Goal: Task Accomplishment & Management: Manage account settings

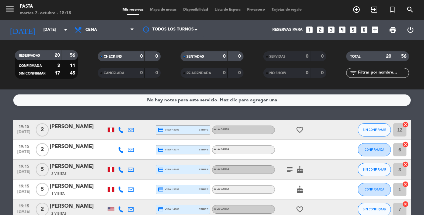
scroll to position [7, 0]
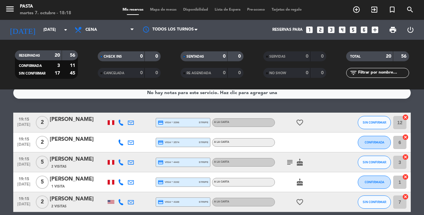
click at [288, 163] on icon "subject" at bounding box center [290, 162] width 8 height 8
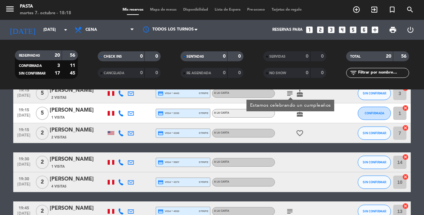
scroll to position [147, 0]
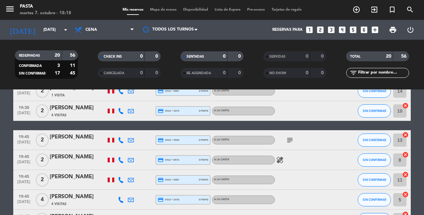
click at [289, 143] on icon "subject" at bounding box center [290, 140] width 8 height 8
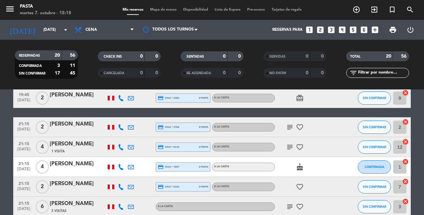
scroll to position [291, 0]
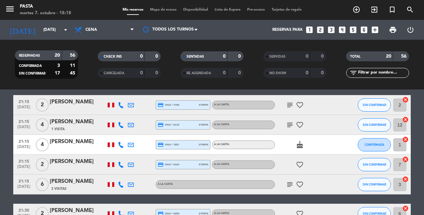
click at [291, 106] on icon "subject" at bounding box center [290, 105] width 8 height 8
click at [288, 126] on icon "subject" at bounding box center [290, 125] width 8 height 8
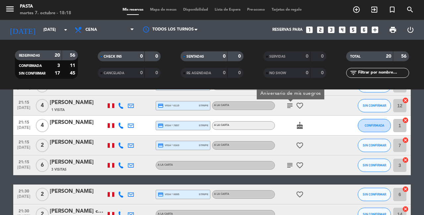
scroll to position [333, 0]
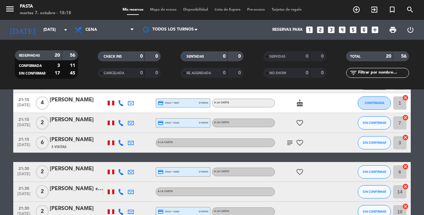
click at [287, 141] on icon "subject" at bounding box center [290, 143] width 8 height 8
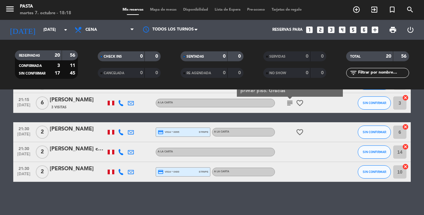
scroll to position [367, 0]
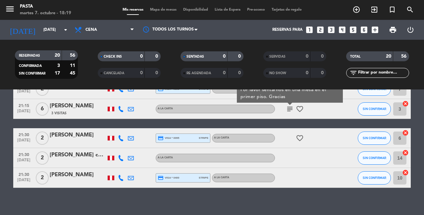
click at [289, 162] on div at bounding box center [305, 158] width 60 height 20
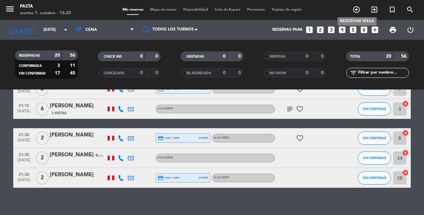
click at [356, 13] on icon "add_circle_outline" at bounding box center [357, 10] width 8 height 8
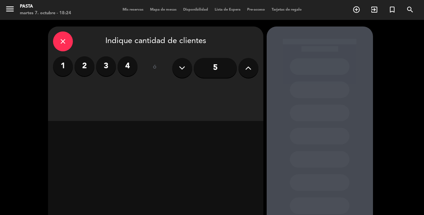
click at [249, 62] on button at bounding box center [249, 68] width 20 height 20
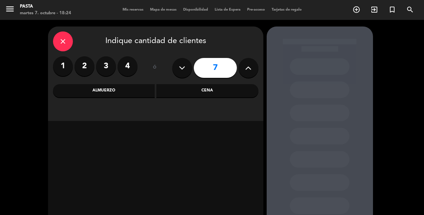
click at [249, 62] on button at bounding box center [249, 68] width 20 height 20
type input "8"
click at [144, 93] on div "Almuerzo" at bounding box center [104, 90] width 102 height 13
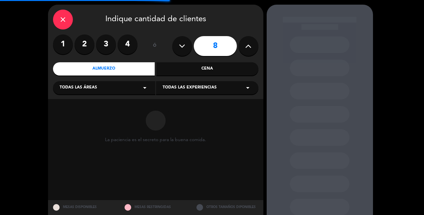
scroll to position [23, 0]
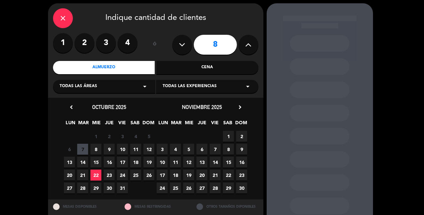
click at [97, 148] on span "8" at bounding box center [95, 149] width 11 height 11
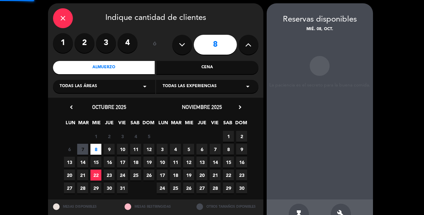
scroll to position [27, 0]
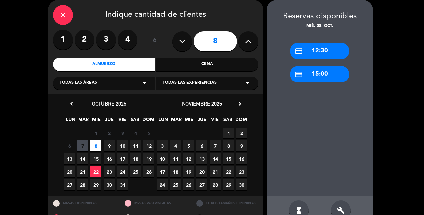
click at [64, 18] on icon "close" at bounding box center [63, 15] width 8 height 8
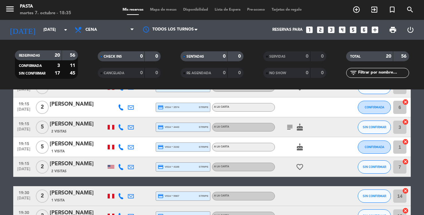
scroll to position [43, 0]
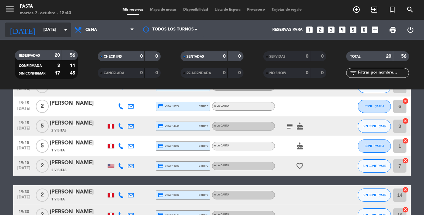
click at [56, 31] on input "[DATE]" at bounding box center [66, 29] width 53 height 11
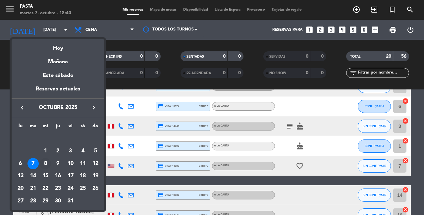
click at [47, 163] on div "8" at bounding box center [45, 163] width 11 height 11
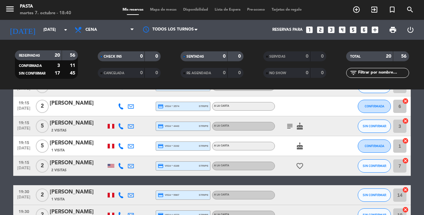
type input "[DATE]"
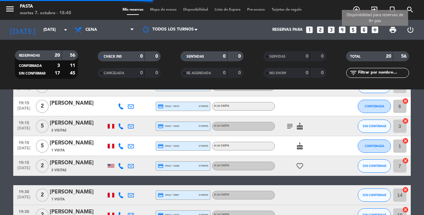
click at [376, 28] on icon "add_box" at bounding box center [375, 30] width 9 height 9
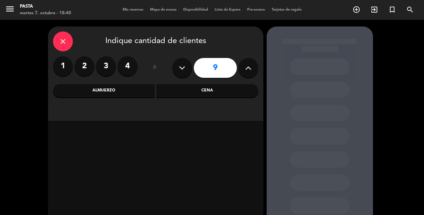
click at [190, 66] on button at bounding box center [182, 68] width 20 height 20
type input "8"
click at [117, 90] on div "Almuerzo" at bounding box center [104, 90] width 102 height 13
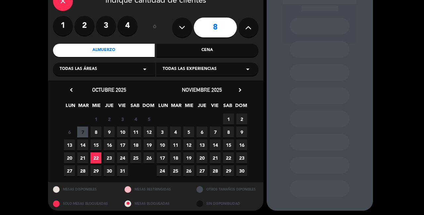
click at [92, 134] on span "8" at bounding box center [95, 132] width 11 height 11
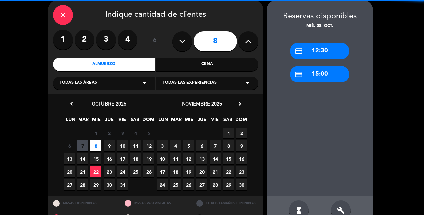
click at [82, 144] on span "7" at bounding box center [82, 145] width 11 height 11
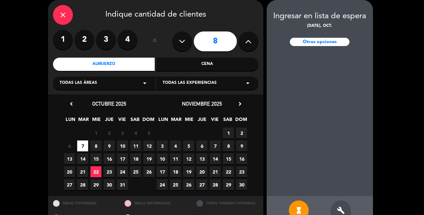
click at [65, 145] on span "6" at bounding box center [69, 145] width 11 height 11
click at [96, 144] on span "8" at bounding box center [95, 145] width 11 height 11
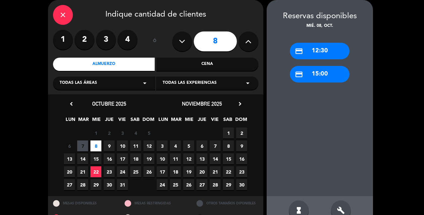
click at [54, 15] on div "close" at bounding box center [63, 15] width 20 height 20
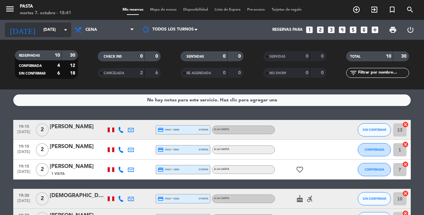
click at [57, 32] on input "[DATE]" at bounding box center [66, 29] width 53 height 11
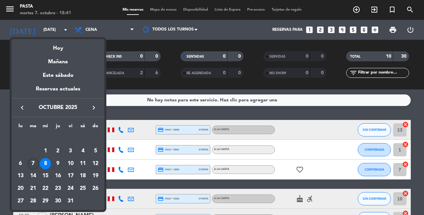
click at [32, 163] on div "7" at bounding box center [32, 163] width 11 height 11
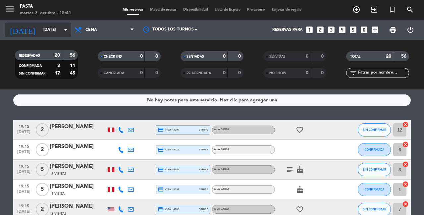
click at [62, 30] on icon "arrow_drop_down" at bounding box center [66, 30] width 8 height 8
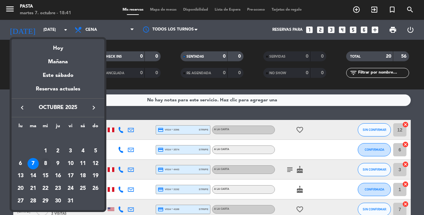
click at [46, 165] on div "8" at bounding box center [45, 163] width 11 height 11
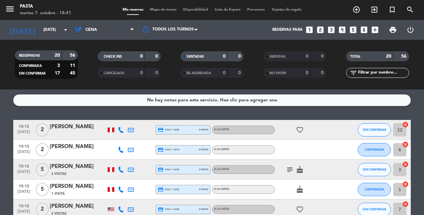
type input "[DATE]"
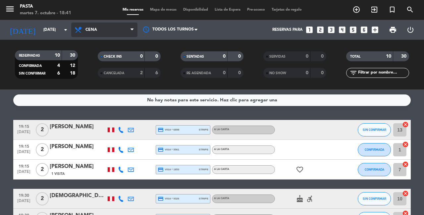
click at [97, 27] on span "Cena" at bounding box center [104, 30] width 66 height 15
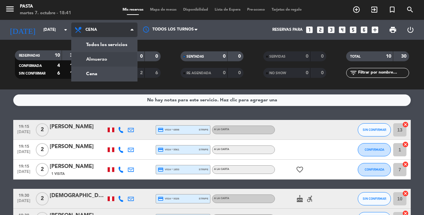
click at [105, 57] on div "menu Pasta [DATE] 7. octubre - 18:41 Mis reservas Mapa de mesas Disponibilidad …" at bounding box center [212, 44] width 424 height 89
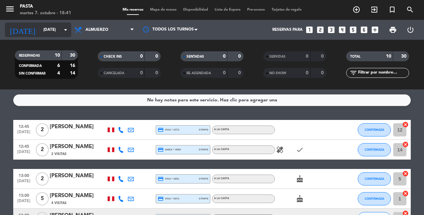
click at [62, 27] on icon "arrow_drop_down" at bounding box center [66, 30] width 8 height 8
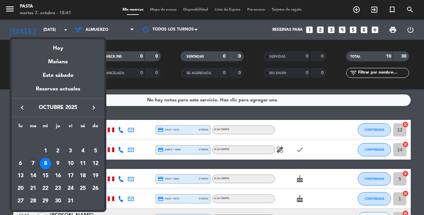
click at [284, 165] on div at bounding box center [212, 107] width 424 height 215
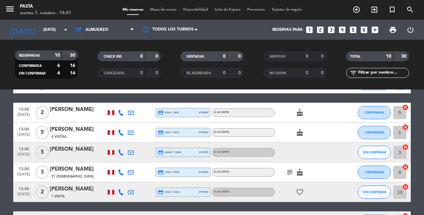
scroll to position [72, 0]
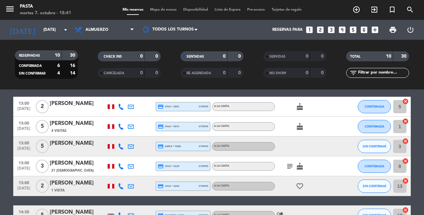
click at [286, 168] on icon "subject" at bounding box center [290, 166] width 8 height 8
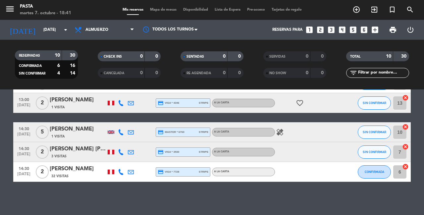
scroll to position [155, 0]
click at [84, 23] on span "Almuerzo" at bounding box center [104, 30] width 66 height 15
click at [88, 80] on div "menu Pasta [DATE] 7. octubre - 18:41 Mis reservas Mapa de mesas Disponibilidad …" at bounding box center [212, 44] width 424 height 89
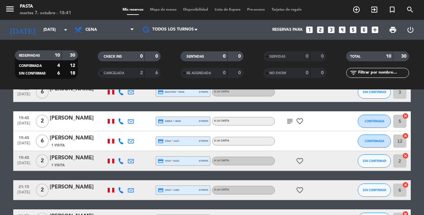
scroll to position [125, 0]
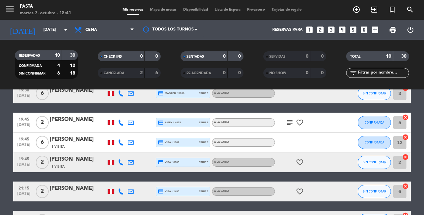
click at [286, 123] on icon "subject" at bounding box center [290, 123] width 8 height 8
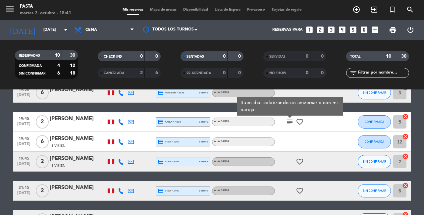
scroll to position [174, 0]
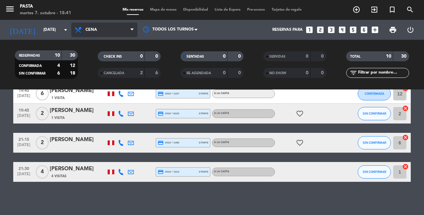
click at [99, 32] on span "Cena" at bounding box center [104, 30] width 66 height 15
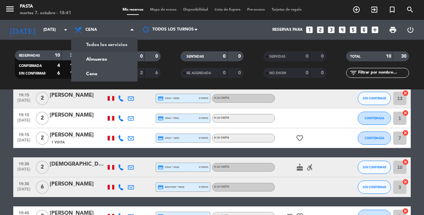
scroll to position [43, 0]
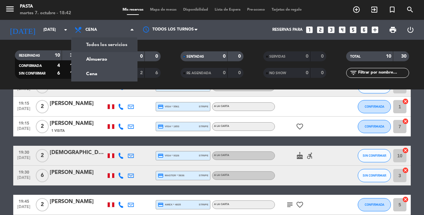
click at [77, 152] on div "[DEMOGRAPHIC_DATA][PERSON_NAME]" at bounding box center [78, 152] width 56 height 9
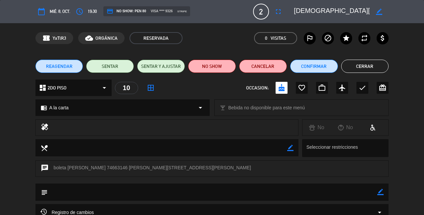
click at [373, 72] on button "Cerrar" at bounding box center [365, 66] width 48 height 13
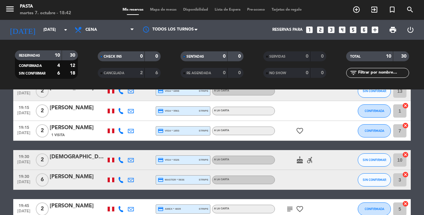
scroll to position [39, 0]
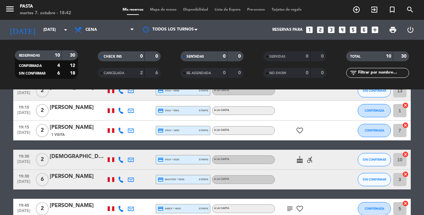
click at [307, 159] on icon "accessible_forward" at bounding box center [310, 160] width 8 height 8
click at [281, 147] on div "19:15 [DATE] 2 [PERSON_NAME] credit_card visa * 6898 stripe A la carta SIN CONF…" at bounding box center [212, 199] width 398 height 236
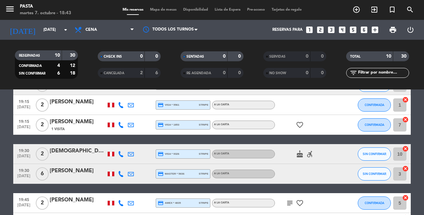
click at [148, 75] on div "6" at bounding box center [152, 73] width 13 height 8
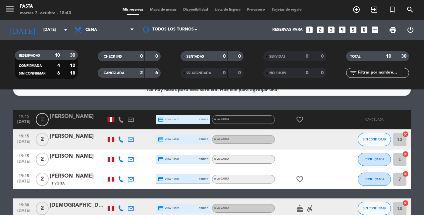
scroll to position [11, 0]
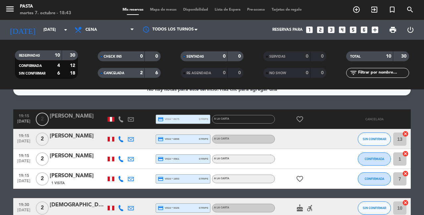
click at [119, 73] on span "CANCELADA" at bounding box center [114, 73] width 21 height 3
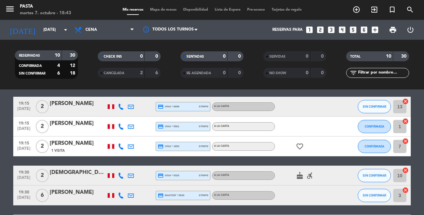
scroll to position [22, 0]
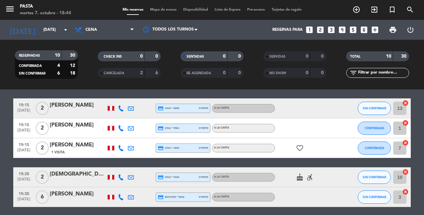
click at [406, 171] on icon "cancel" at bounding box center [405, 172] width 7 height 7
click at [407, 193] on icon "cancel" at bounding box center [405, 192] width 7 height 7
click at [400, 179] on icon "border_all" at bounding box center [401, 177] width 8 height 8
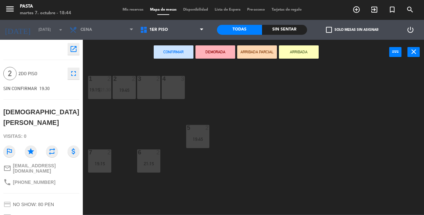
click at [143, 90] on div "3 2" at bounding box center [148, 87] width 23 height 23
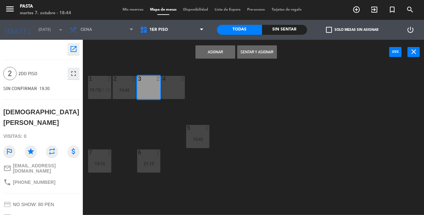
click at [227, 48] on button "Asignar" at bounding box center [215, 51] width 40 height 13
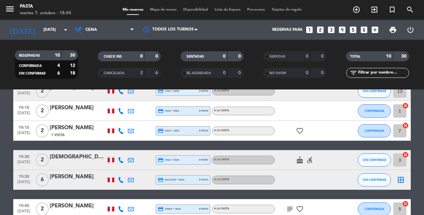
scroll to position [43, 0]
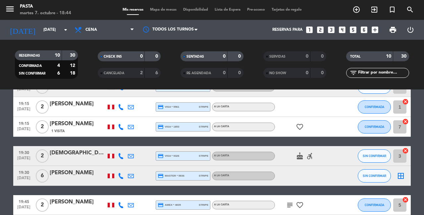
click at [400, 174] on icon "border_all" at bounding box center [401, 176] width 8 height 8
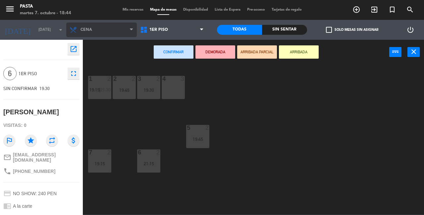
click at [100, 30] on span "Cena" at bounding box center [101, 30] width 71 height 15
click at [122, 37] on div "Almuerzo Cena Cena Almuerzo Cena" at bounding box center [101, 30] width 71 height 20
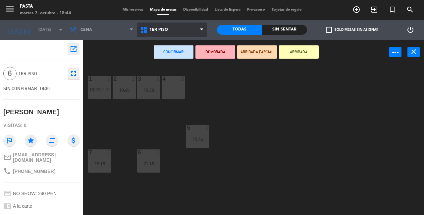
click at [158, 37] on span "1ER PISO" at bounding box center [172, 30] width 71 height 15
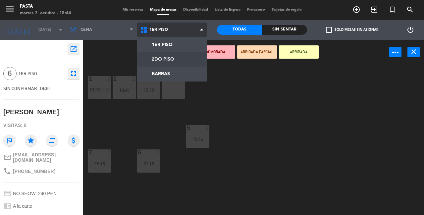
click at [162, 59] on ng-component "menu Pasta [DATE] 7. octubre - 18:44 Mis reservas Mapa de mesas Disponibilidad …" at bounding box center [212, 107] width 424 height 215
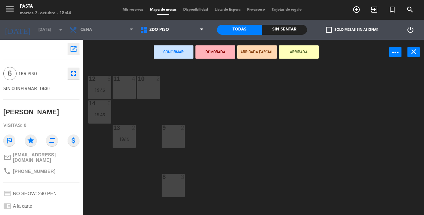
click at [137, 81] on div "4" at bounding box center [135, 79] width 11 height 6
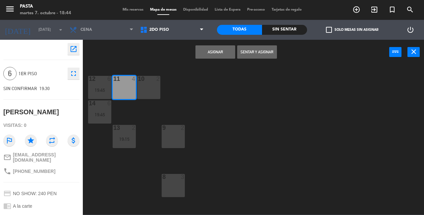
click at [145, 82] on div at bounding box center [148, 79] width 11 height 6
click at [215, 56] on button "Asignar" at bounding box center [215, 51] width 40 height 13
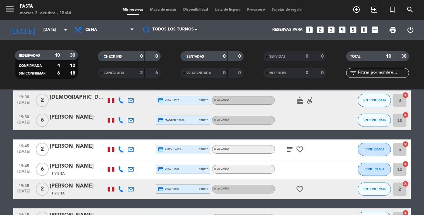
scroll to position [89, 0]
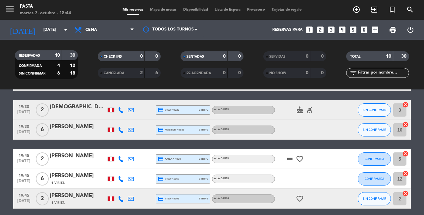
click at [86, 108] on div "[DEMOGRAPHIC_DATA][PERSON_NAME]" at bounding box center [78, 107] width 56 height 9
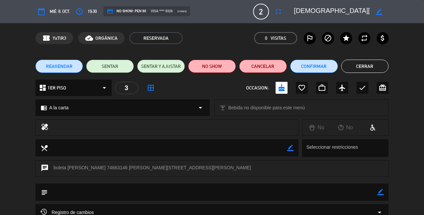
click at [152, 86] on icon "border_all" at bounding box center [151, 88] width 8 height 8
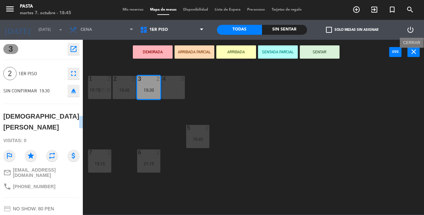
click at [414, 56] on icon "close" at bounding box center [414, 52] width 8 height 8
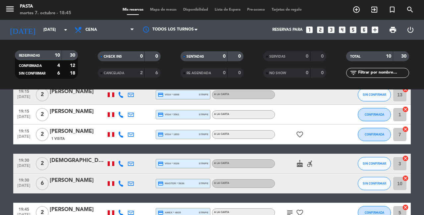
scroll to position [36, 0]
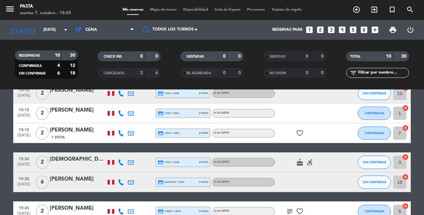
click at [72, 162] on div "[DEMOGRAPHIC_DATA][PERSON_NAME]" at bounding box center [78, 159] width 56 height 9
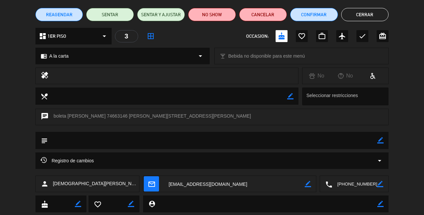
scroll to position [63, 0]
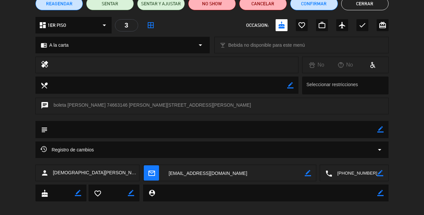
click at [181, 133] on textarea at bounding box center [213, 129] width 330 height 17
click at [377, 128] on icon "border_color" at bounding box center [380, 129] width 6 height 6
click at [361, 128] on textarea at bounding box center [213, 129] width 330 height 17
type textarea "a"
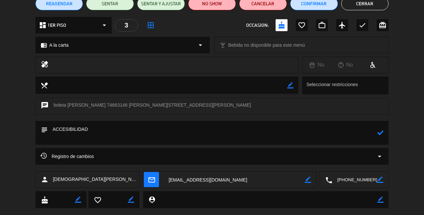
click at [382, 133] on icon at bounding box center [380, 133] width 6 height 6
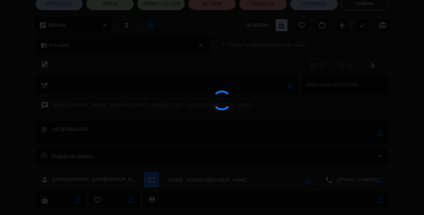
type textarea "ACCESIBILIDAD"
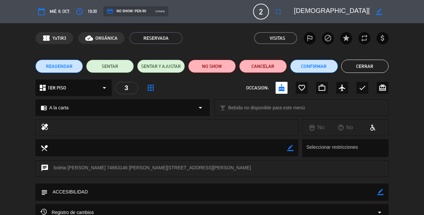
scroll to position [0, 0]
click at [355, 69] on button "Cerrar" at bounding box center [365, 66] width 48 height 13
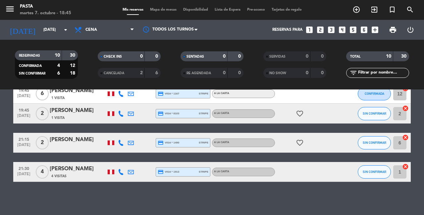
scroll to position [174, 0]
click at [175, 186] on div "No hay notas para este servicio. Haz clic para agregar una 19:15 [DATE] 2 [PERS…" at bounding box center [212, 152] width 424 height 126
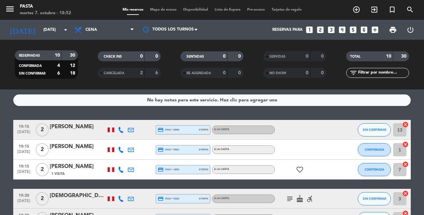
scroll to position [56, 0]
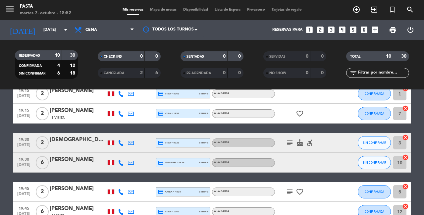
click at [287, 142] on icon "subject" at bounding box center [290, 143] width 8 height 8
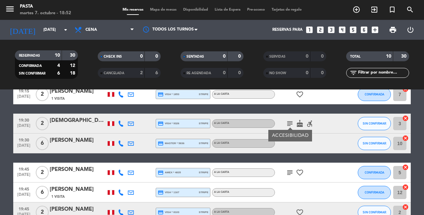
click at [286, 171] on icon "subject" at bounding box center [290, 173] width 8 height 8
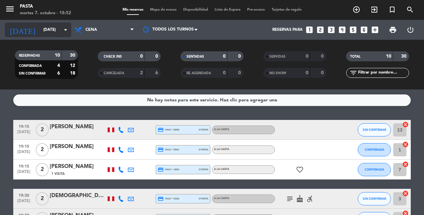
scroll to position [0, 0]
click at [50, 24] on input "[DATE]" at bounding box center [66, 29] width 53 height 11
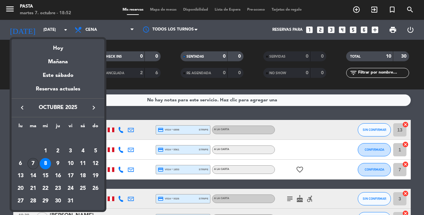
click at [32, 164] on div "7" at bounding box center [32, 163] width 11 height 11
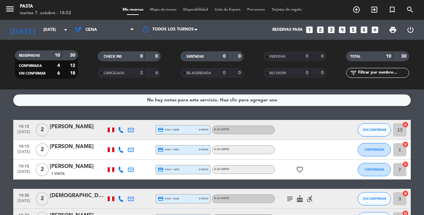
type input "[DATE]"
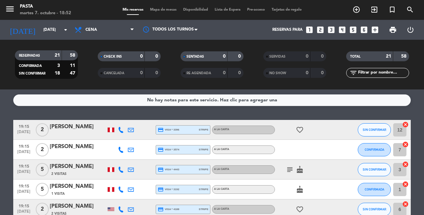
scroll to position [16, 0]
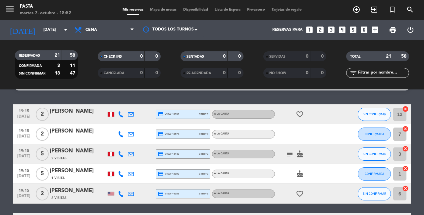
click at [288, 155] on icon "subject" at bounding box center [290, 154] width 8 height 8
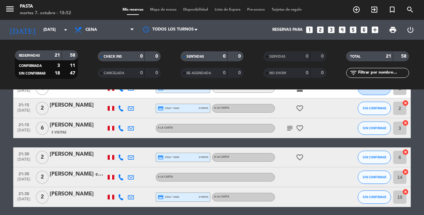
scroll to position [329, 0]
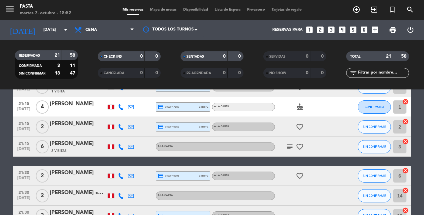
click at [287, 143] on icon "subject" at bounding box center [290, 147] width 8 height 8
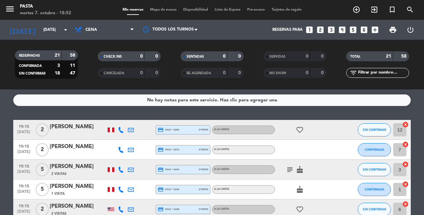
scroll to position [0, 0]
click at [354, 10] on icon "add_circle_outline" at bounding box center [357, 10] width 8 height 8
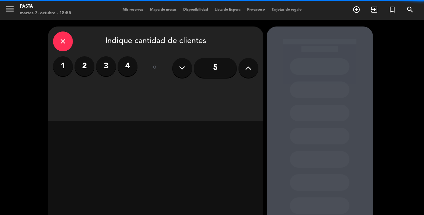
click at [255, 64] on button at bounding box center [249, 68] width 20 height 20
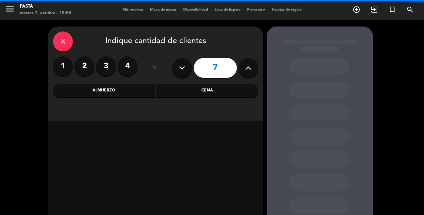
click at [255, 64] on button at bounding box center [249, 68] width 20 height 20
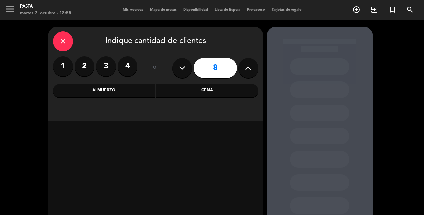
click at [255, 64] on button at bounding box center [249, 68] width 20 height 20
click at [187, 72] on button at bounding box center [182, 68] width 20 height 20
click at [184, 89] on div "Cena" at bounding box center [207, 90] width 102 height 13
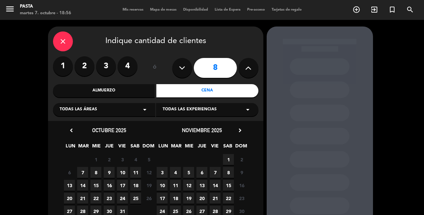
click at [94, 175] on span "8" at bounding box center [95, 172] width 11 height 11
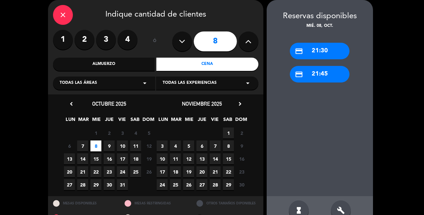
click at [139, 64] on div "Almuerzo" at bounding box center [104, 64] width 102 height 13
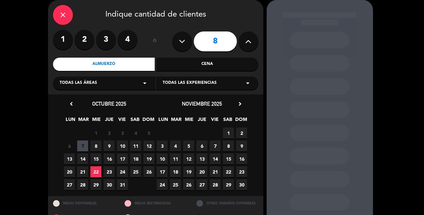
click at [94, 149] on span "8" at bounding box center [95, 145] width 11 height 11
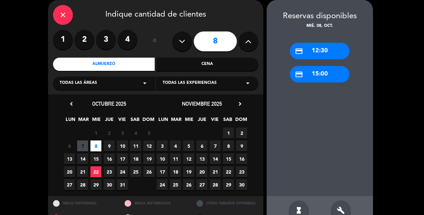
click at [185, 39] on button at bounding box center [182, 41] width 20 height 20
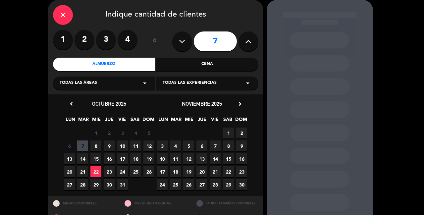
click at [99, 146] on span "8" at bounding box center [95, 145] width 11 height 11
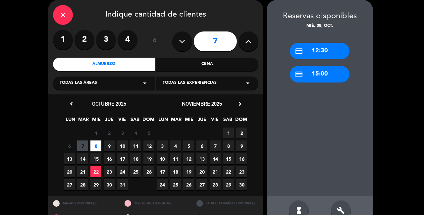
click at [186, 40] on button at bounding box center [182, 41] width 20 height 20
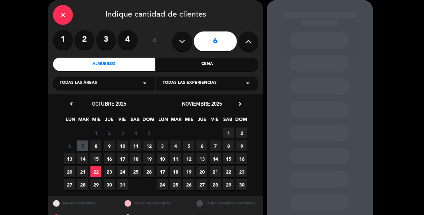
click at [94, 146] on span "8" at bounding box center [95, 145] width 11 height 11
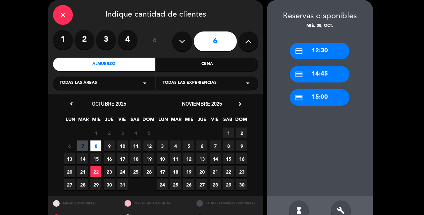
click at [245, 47] on button at bounding box center [249, 41] width 20 height 20
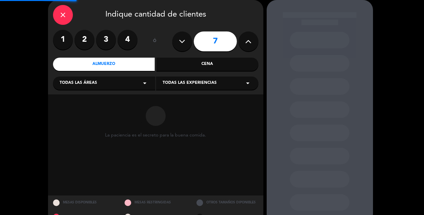
click at [245, 47] on button at bounding box center [249, 41] width 20 height 20
type input "8"
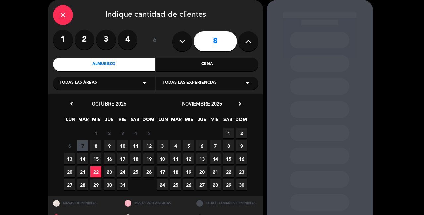
click at [63, 11] on icon "close" at bounding box center [63, 15] width 8 height 8
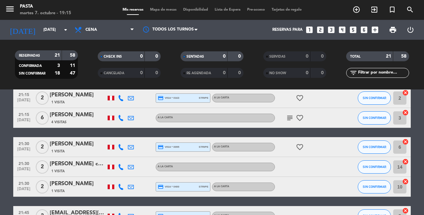
scroll to position [323, 0]
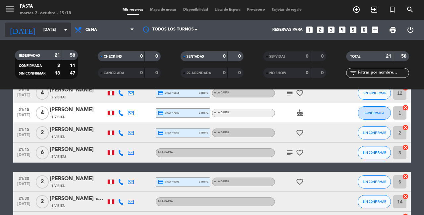
click at [61, 28] on input "[DATE]" at bounding box center [66, 29] width 53 height 11
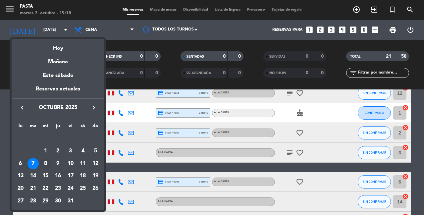
click at [50, 164] on div "8" at bounding box center [45, 163] width 11 height 11
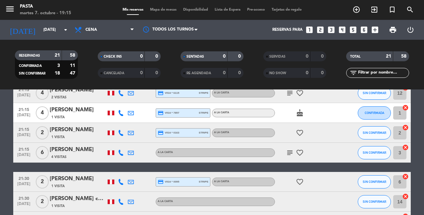
type input "[DATE]"
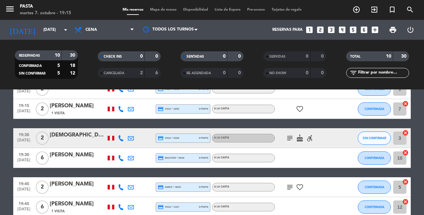
scroll to position [55, 0]
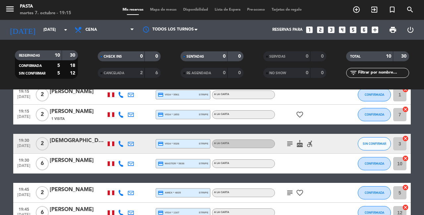
click at [83, 164] on div "[PERSON_NAME]" at bounding box center [78, 160] width 56 height 9
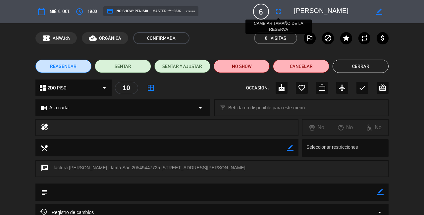
click at [280, 15] on icon "fullscreen" at bounding box center [278, 12] width 8 height 8
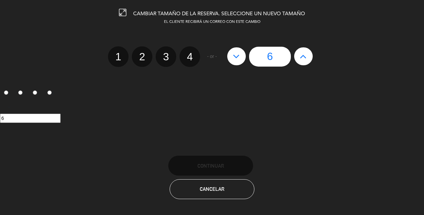
click at [308, 56] on button at bounding box center [303, 56] width 19 height 18
type input "7"
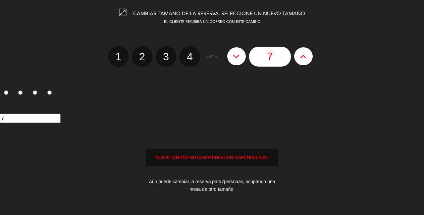
click at [308, 56] on button at bounding box center [303, 56] width 19 height 18
type input "8"
click at [308, 56] on button at bounding box center [303, 56] width 19 height 18
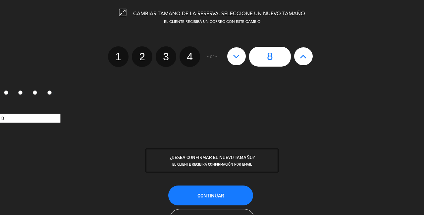
type input "9"
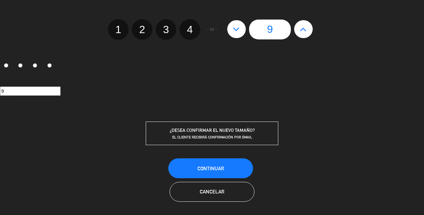
scroll to position [27, 0]
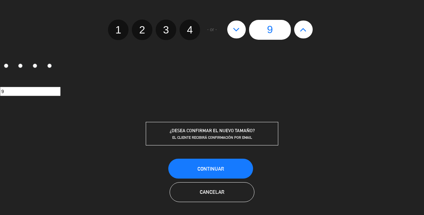
click at [221, 197] on button "Cancelar" at bounding box center [212, 192] width 85 height 20
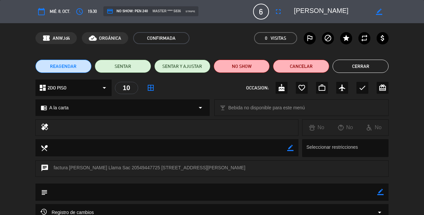
click at [342, 65] on button "Cerrar" at bounding box center [361, 66] width 56 height 13
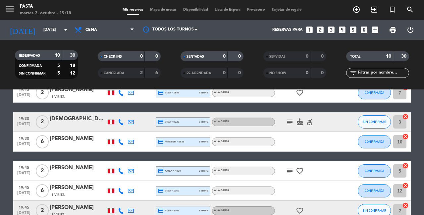
scroll to position [81, 0]
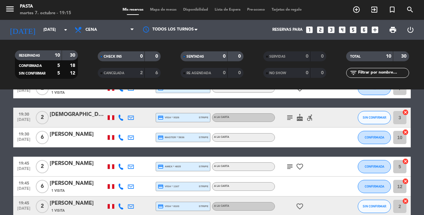
click at [88, 134] on div "[PERSON_NAME]" at bounding box center [78, 134] width 56 height 9
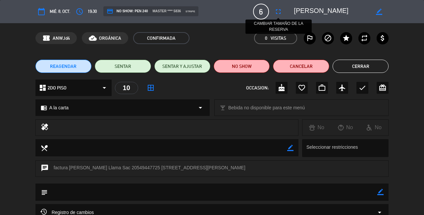
click at [276, 14] on icon "fullscreen" at bounding box center [278, 12] width 8 height 8
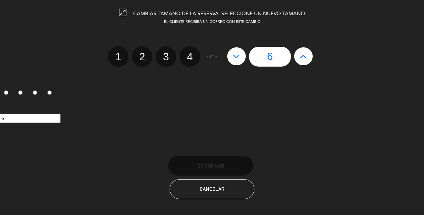
click at [301, 58] on icon at bounding box center [303, 56] width 7 height 11
type input "7"
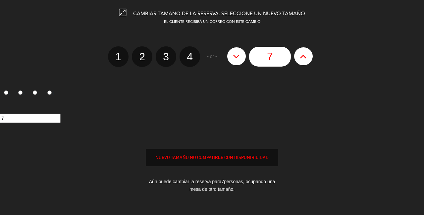
click at [301, 58] on icon at bounding box center [303, 56] width 7 height 11
type input "8"
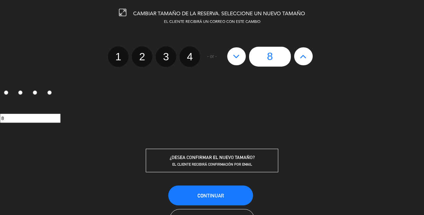
click at [301, 58] on icon at bounding box center [303, 56] width 7 height 11
type input "9"
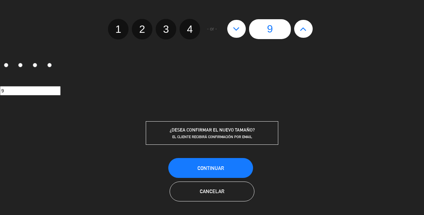
scroll to position [27, 0]
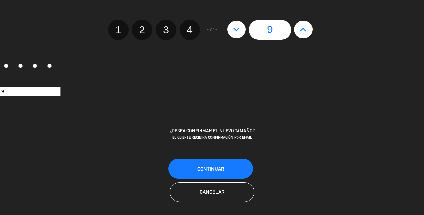
click at [200, 198] on button "Cancelar" at bounding box center [212, 192] width 85 height 20
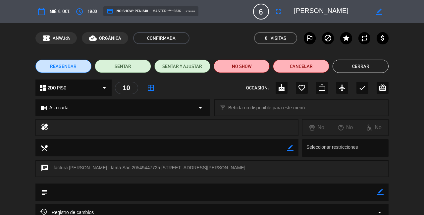
click at [369, 61] on button "Cerrar" at bounding box center [361, 66] width 56 height 13
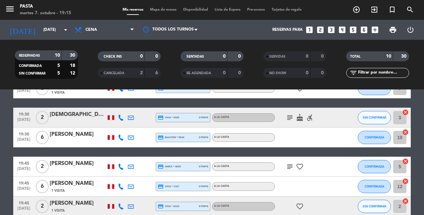
click at [68, 136] on div "[PERSON_NAME]" at bounding box center [78, 134] width 56 height 9
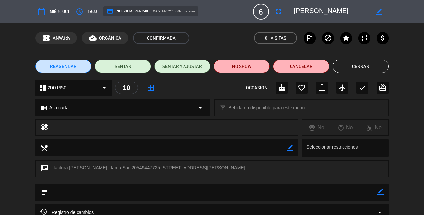
click at [367, 69] on button "Cerrar" at bounding box center [361, 66] width 56 height 13
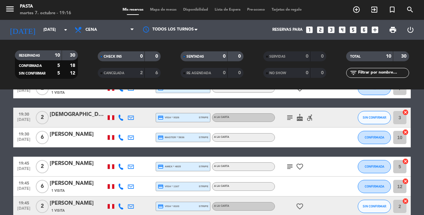
click at [74, 134] on div "[PERSON_NAME]" at bounding box center [78, 134] width 56 height 9
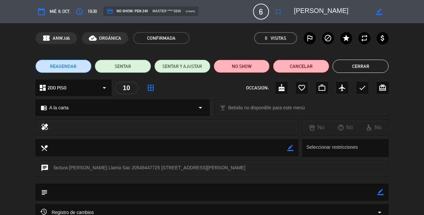
click at [347, 61] on button "Cerrar" at bounding box center [361, 66] width 56 height 13
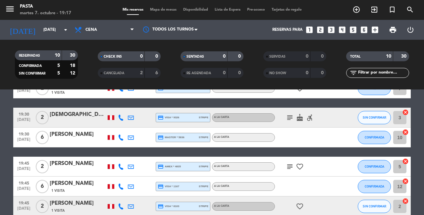
click at [93, 136] on div "[PERSON_NAME]" at bounding box center [78, 134] width 56 height 9
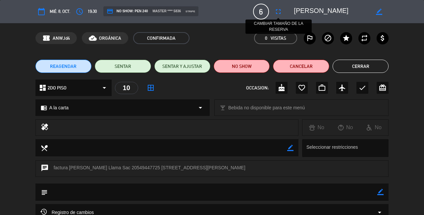
click at [282, 11] on icon "fullscreen" at bounding box center [278, 12] width 8 height 8
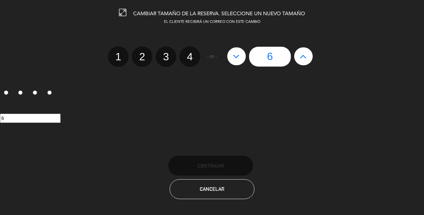
click at [297, 53] on button at bounding box center [303, 56] width 19 height 18
type input "7"
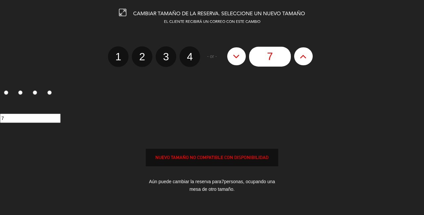
click at [297, 53] on button at bounding box center [303, 56] width 19 height 18
type input "8"
click at [297, 53] on button at bounding box center [303, 56] width 19 height 18
type input "9"
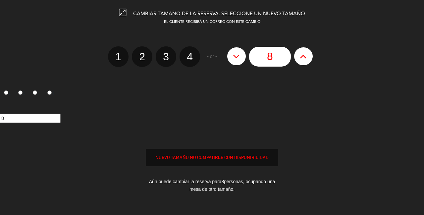
type input "9"
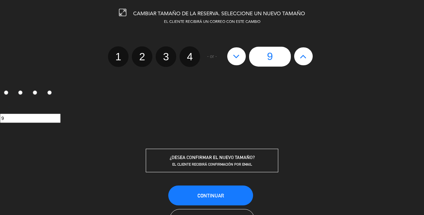
click at [201, 186] on button "Continuar" at bounding box center [210, 196] width 85 height 20
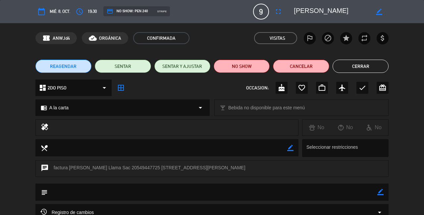
click at [352, 64] on button "Cerrar" at bounding box center [361, 66] width 56 height 13
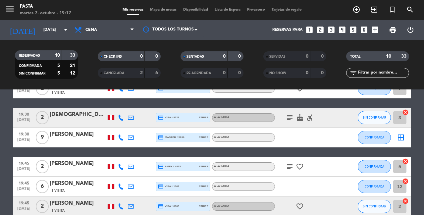
click at [400, 138] on icon "border_all" at bounding box center [401, 138] width 8 height 8
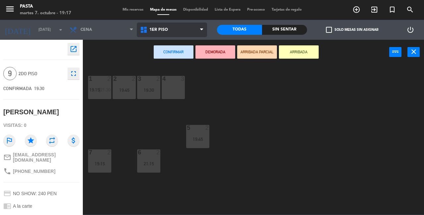
click at [159, 33] on span "1ER PISO" at bounding box center [172, 30] width 71 height 15
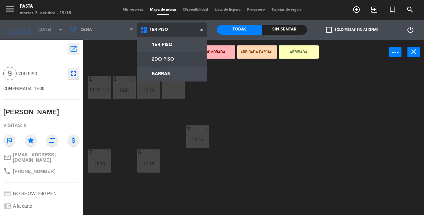
click at [159, 60] on ng-component "menu Pasta [DATE] 7. octubre - 19:18 Mis reservas Mapa de mesas Disponibilidad …" at bounding box center [212, 107] width 424 height 215
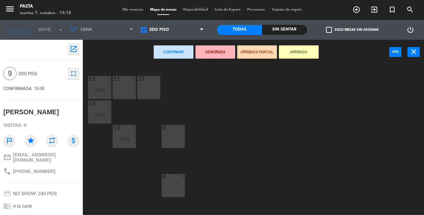
click at [147, 82] on div at bounding box center [148, 79] width 11 height 6
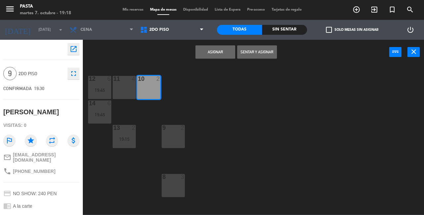
click at [125, 80] on div at bounding box center [124, 79] width 11 height 6
click at [99, 88] on div "19:45" at bounding box center [99, 90] width 23 height 5
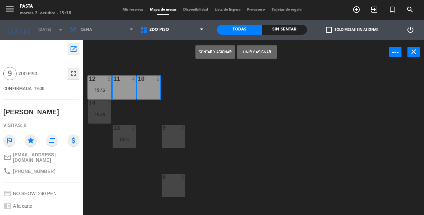
click at [207, 54] on button "Sentar y Asignar" at bounding box center [215, 51] width 40 height 13
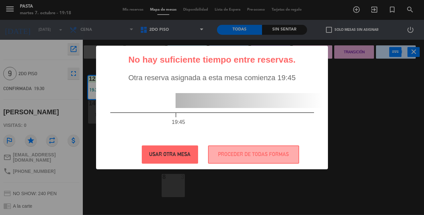
click at [172, 157] on button "USAR OTRA MESA" at bounding box center [170, 154] width 56 height 18
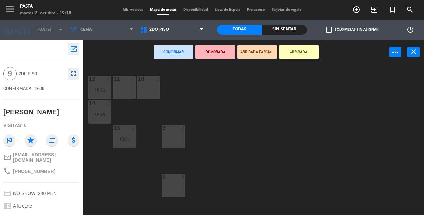
click at [420, 54] on div "Confirmar DEMORADA ARRIBADA PARCIAL ARRIBADA power_input close" at bounding box center [253, 52] width 341 height 25
click at [409, 52] on button "close" at bounding box center [414, 52] width 12 height 10
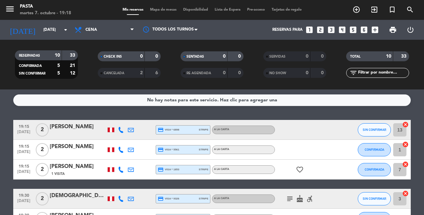
scroll to position [28, 0]
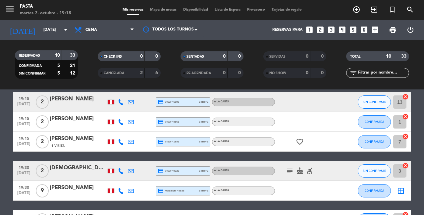
click at [406, 97] on icon "cancel" at bounding box center [405, 96] width 7 height 7
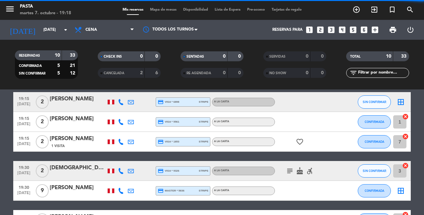
click at [401, 103] on icon "border_all" at bounding box center [401, 102] width 8 height 8
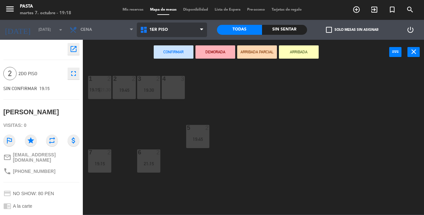
click at [175, 33] on span "1ER PISO" at bounding box center [172, 30] width 71 height 15
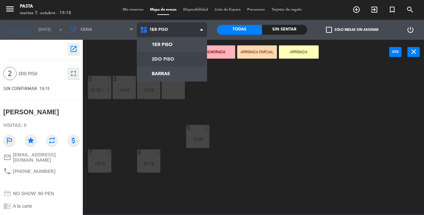
click at [174, 63] on ng-component "menu Pasta [DATE] 7. octubre - 19:18 Mis reservas Mapa de mesas Disponibilidad …" at bounding box center [212, 107] width 424 height 215
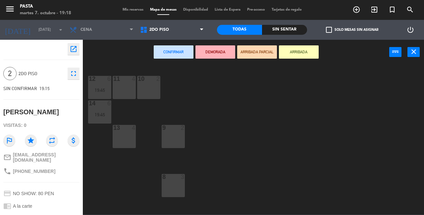
click at [172, 179] on div at bounding box center [173, 177] width 11 height 6
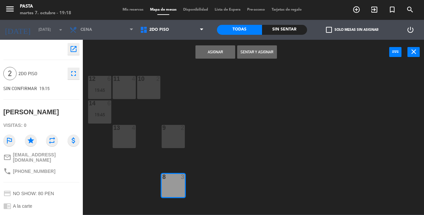
click at [219, 53] on button "Asignar" at bounding box center [215, 51] width 40 height 13
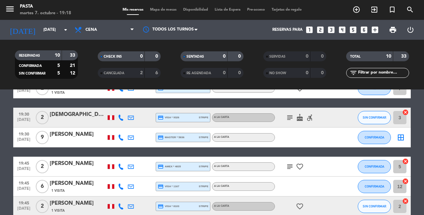
scroll to position [82, 0]
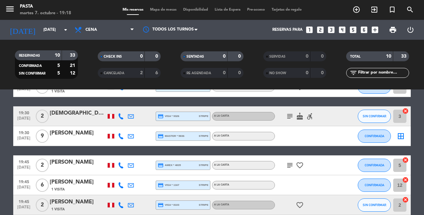
click at [405, 139] on div "border_all" at bounding box center [401, 136] width 20 height 20
click at [402, 137] on icon "border_all" at bounding box center [401, 136] width 8 height 8
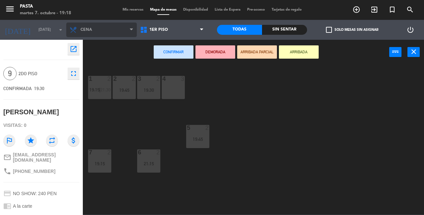
click at [102, 28] on span "Cena" at bounding box center [101, 30] width 71 height 15
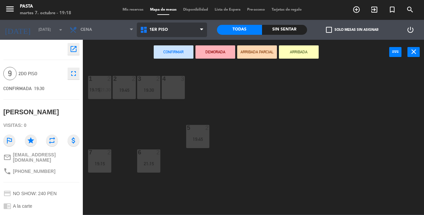
click at [151, 30] on span "1ER PISO" at bounding box center [158, 29] width 19 height 5
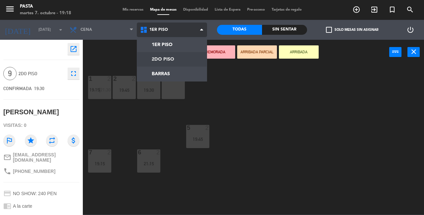
click at [159, 61] on ng-component "menu Pasta [DATE] 7. octubre - 19:18 Mis reservas Mapa de mesas Disponibilidad …" at bounding box center [212, 107] width 424 height 215
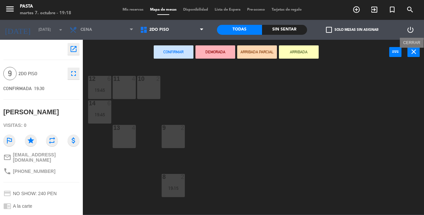
click at [414, 51] on icon "close" at bounding box center [414, 52] width 8 height 8
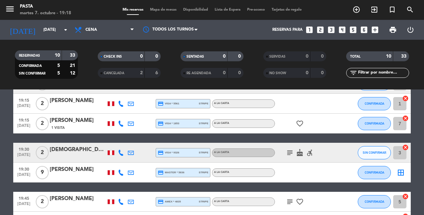
scroll to position [48, 0]
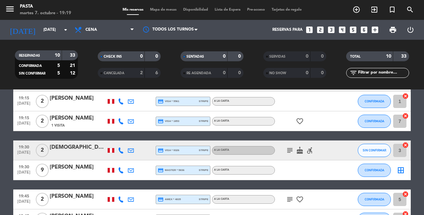
click at [407, 96] on icon "cancel" at bounding box center [405, 96] width 7 height 7
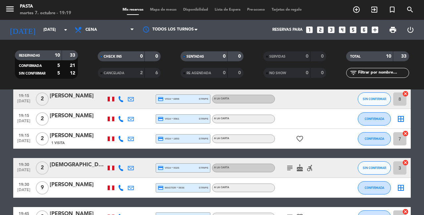
click at [399, 187] on icon "border_all" at bounding box center [401, 188] width 8 height 8
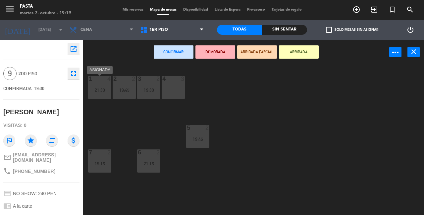
click at [105, 88] on div "21:30" at bounding box center [99, 90] width 23 height 5
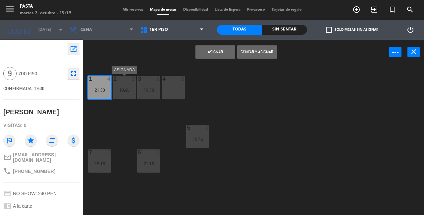
click at [126, 92] on div "19:45" at bounding box center [124, 90] width 23 height 5
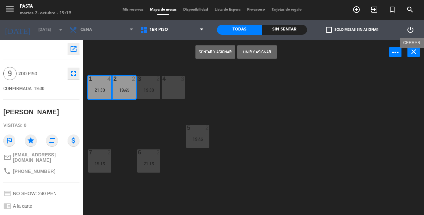
click at [413, 53] on icon "close" at bounding box center [414, 52] width 8 height 8
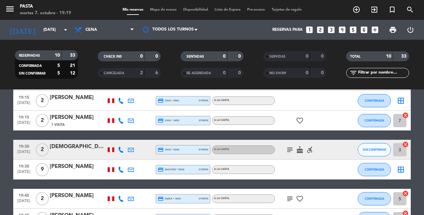
scroll to position [55, 0]
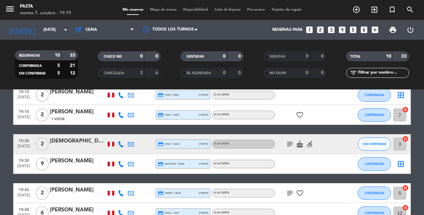
click at [406, 139] on icon "cancel" at bounding box center [405, 139] width 7 height 7
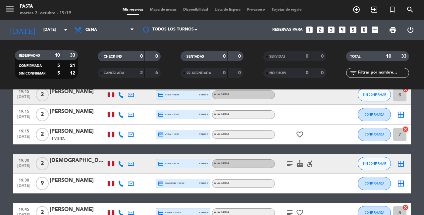
scroll to position [41, 0]
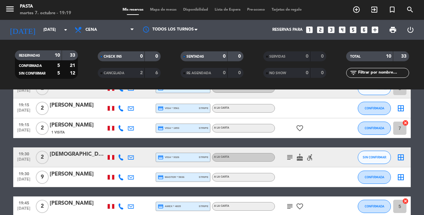
click at [401, 176] on icon "border_all" at bounding box center [401, 177] width 8 height 8
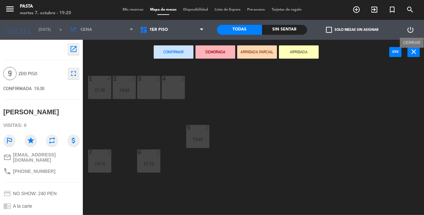
click at [413, 56] on icon "close" at bounding box center [414, 52] width 8 height 8
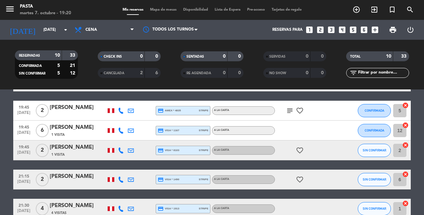
scroll to position [138, 0]
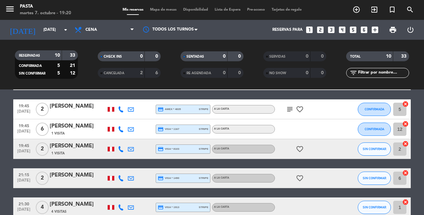
click at [407, 144] on icon "cancel" at bounding box center [405, 143] width 7 height 7
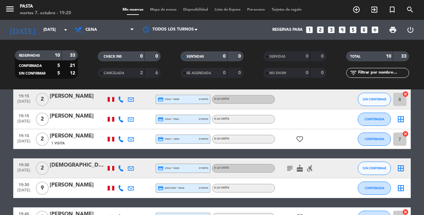
scroll to position [31, 0]
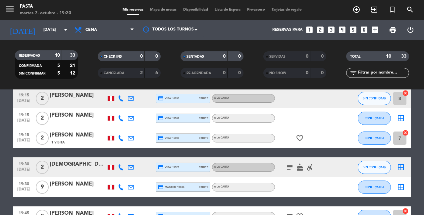
click at [400, 190] on icon "border_all" at bounding box center [401, 187] width 8 height 8
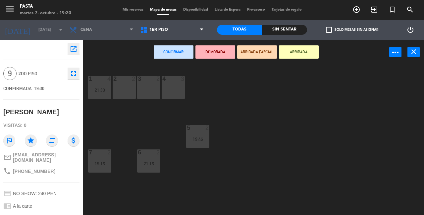
click at [117, 93] on div "2 2" at bounding box center [124, 87] width 23 height 23
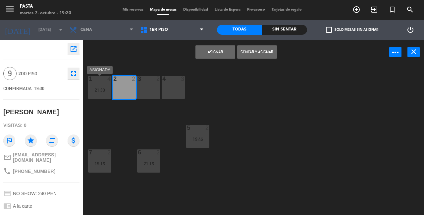
click at [102, 91] on div "21:30" at bounding box center [99, 90] width 23 height 5
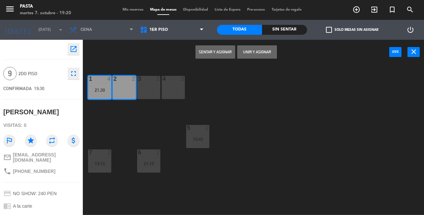
click at [147, 91] on div "3 2" at bounding box center [148, 87] width 23 height 23
click at [219, 51] on button "Sentar y Asignar" at bounding box center [215, 51] width 40 height 13
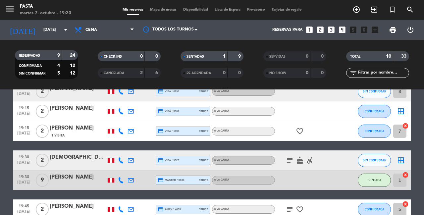
scroll to position [19, 0]
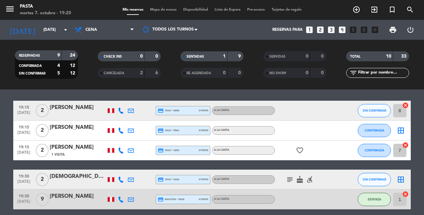
click at [404, 132] on icon "border_all" at bounding box center [401, 131] width 8 height 8
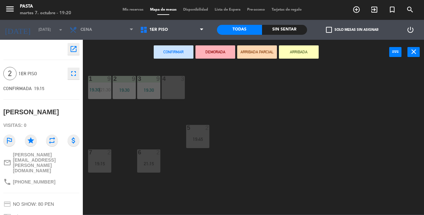
click at [420, 54] on div "Confirmar DEMORADA ARRIBADA PARCIAL ARRIBADA power_input close" at bounding box center [253, 52] width 341 height 25
click at [416, 53] on icon "close" at bounding box center [414, 52] width 8 height 8
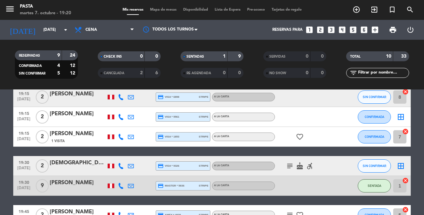
scroll to position [33, 0]
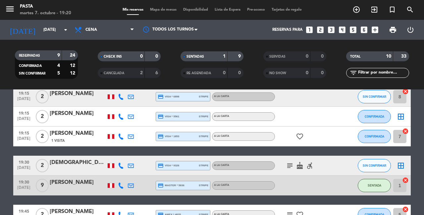
click at [400, 167] on icon "border_all" at bounding box center [401, 166] width 8 height 8
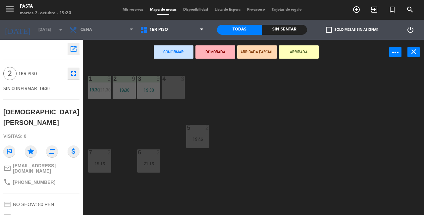
click at [179, 88] on div "4 3" at bounding box center [173, 87] width 23 height 23
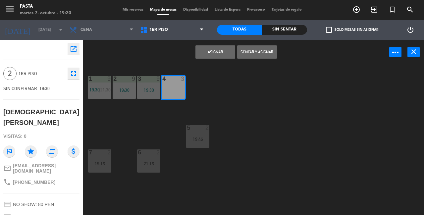
click at [210, 56] on button "Asignar" at bounding box center [215, 51] width 40 height 13
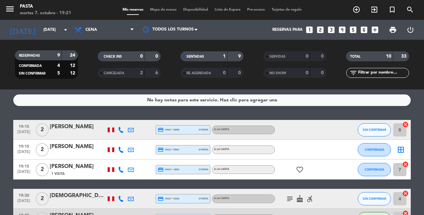
click at [403, 148] on icon "border_all" at bounding box center [401, 150] width 8 height 8
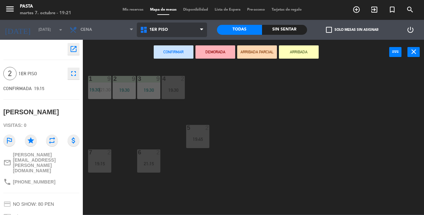
click at [152, 28] on span "1ER PISO" at bounding box center [158, 29] width 19 height 5
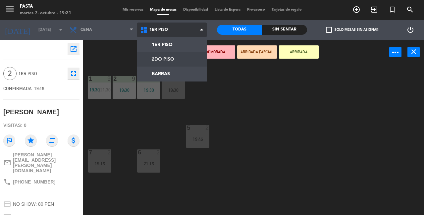
click at [155, 63] on ng-component "menu Pasta [DATE] 7. octubre - 19:21 Mis reservas Mapa de mesas Disponibilidad …" at bounding box center [212, 107] width 424 height 215
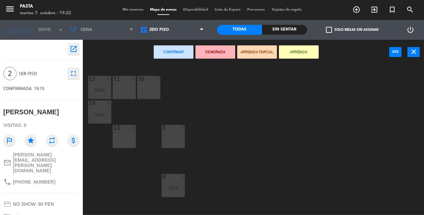
click at [179, 137] on div "9 2" at bounding box center [173, 136] width 23 height 23
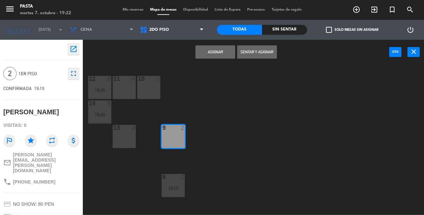
click at [218, 51] on button "Asignar" at bounding box center [215, 51] width 40 height 13
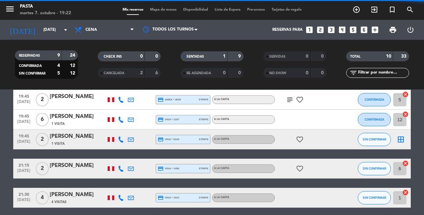
scroll to position [152, 0]
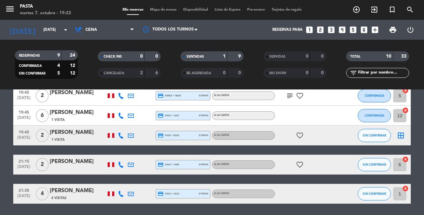
click at [398, 135] on icon "border_all" at bounding box center [401, 136] width 8 height 8
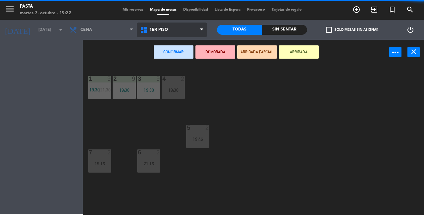
click at [155, 27] on span "1ER PISO" at bounding box center [172, 30] width 71 height 15
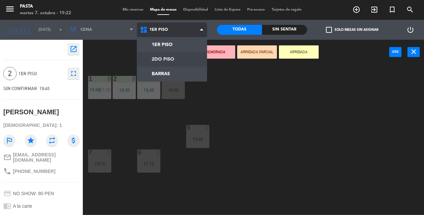
click at [166, 62] on ng-component "menu Pasta [DATE] 7. octubre - 19:22 Mis reservas Mapa de mesas Disponibilidad …" at bounding box center [212, 107] width 424 height 215
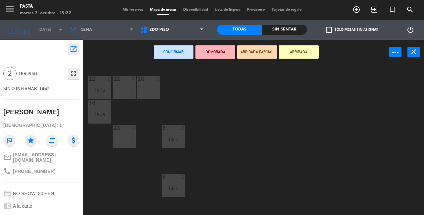
click at [149, 93] on div "10 2" at bounding box center [148, 87] width 23 height 23
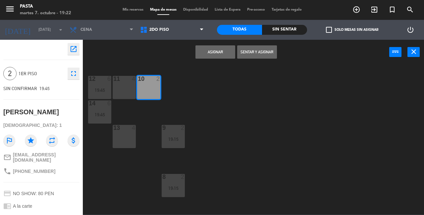
click at [222, 54] on button "Asignar" at bounding box center [215, 51] width 40 height 13
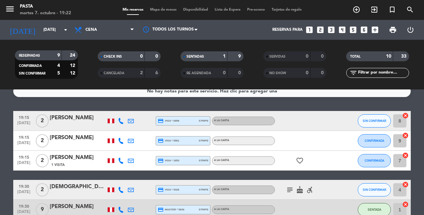
scroll to position [27, 0]
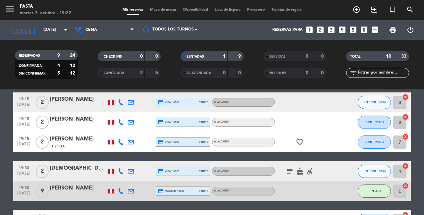
click at [379, 194] on button "SENTADA" at bounding box center [374, 191] width 33 height 13
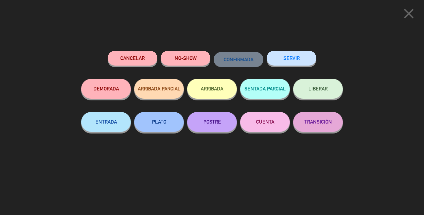
click at [411, 14] on icon "close" at bounding box center [409, 13] width 17 height 17
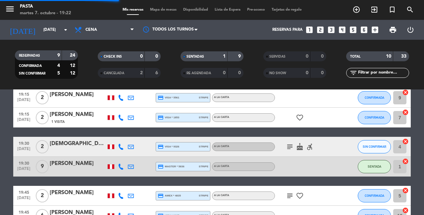
scroll to position [60, 0]
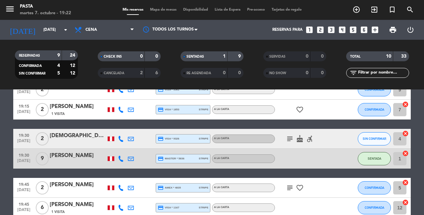
click at [93, 154] on div "[PERSON_NAME]" at bounding box center [78, 155] width 56 height 9
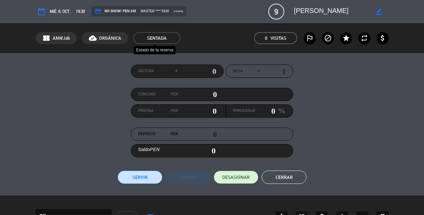
click at [155, 36] on span "SENTADA" at bounding box center [156, 38] width 47 height 12
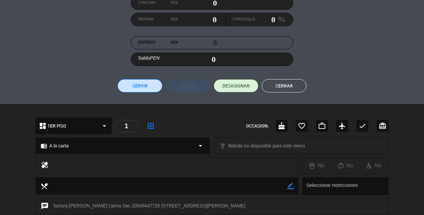
scroll to position [104, 0]
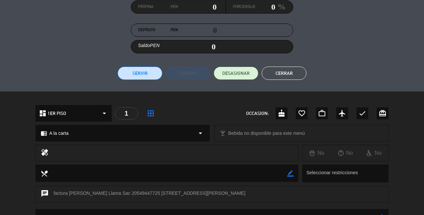
click at [153, 115] on icon "border_all" at bounding box center [151, 113] width 8 height 8
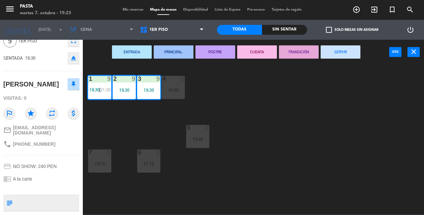
scroll to position [34, 0]
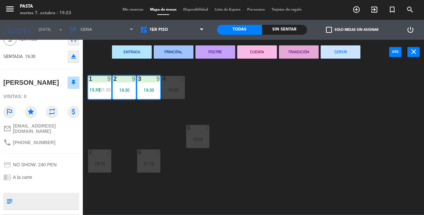
click at [108, 83] on div "1 9 19:30 | 21:30" at bounding box center [99, 87] width 23 height 23
click at [75, 85] on icon at bounding box center [74, 83] width 4 height 6
click at [76, 88] on button at bounding box center [74, 83] width 12 height 12
click at [112, 89] on div "1 9 19:30 | 21:30 2 9 19:30 3 9 19:30 4 2 19:30 5 2 19:45 6 2 21:15 7 2 19:15" at bounding box center [255, 139] width 337 height 150
click at [122, 90] on div "19:30" at bounding box center [124, 90] width 23 height 5
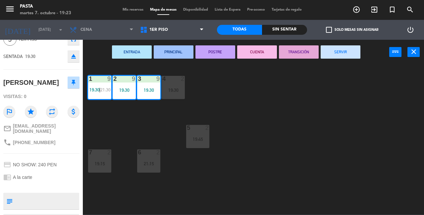
click at [280, 33] on div "Sin sentar" at bounding box center [284, 30] width 45 height 10
click at [147, 96] on div "3 9 19:30" at bounding box center [148, 87] width 23 height 23
click at [120, 93] on div "2 9 19:30" at bounding box center [124, 87] width 23 height 23
click at [105, 91] on span "21:30" at bounding box center [105, 89] width 10 height 5
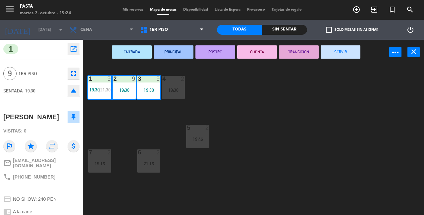
scroll to position [0, 0]
click at [145, 92] on div "19:30" at bounding box center [148, 90] width 23 height 5
click at [406, 54] on div "ENTRADA PRINCIPAL POSTRE CUENTA TRANSICIÓN SERVIR power_input close" at bounding box center [253, 52] width 341 height 25
click at [413, 56] on icon "close" at bounding box center [414, 52] width 8 height 8
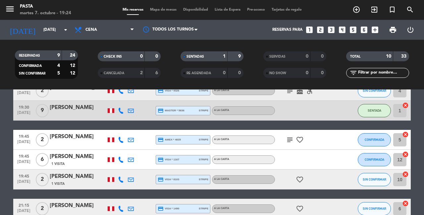
scroll to position [107, 0]
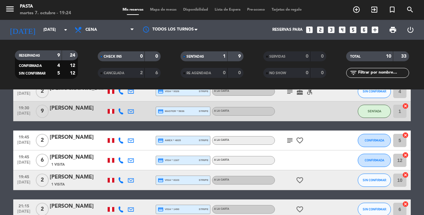
click at [376, 110] on span "SENTADA" at bounding box center [375, 111] width 14 height 4
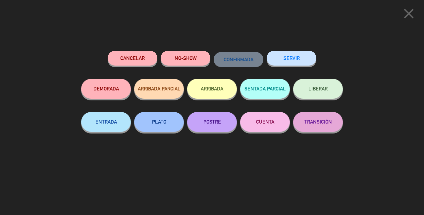
click at [308, 88] on button "LIBERAR" at bounding box center [318, 89] width 50 height 20
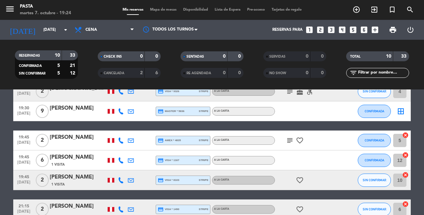
click at [402, 113] on icon "border_all" at bounding box center [401, 111] width 8 height 8
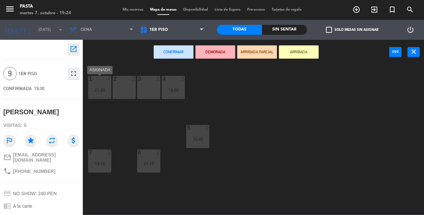
click at [108, 96] on div "1 4 21:30" at bounding box center [99, 87] width 23 height 23
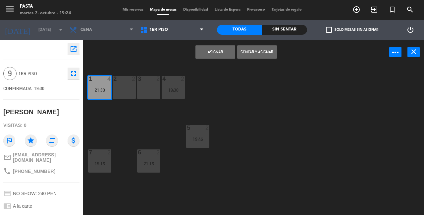
click at [127, 96] on div "2 2" at bounding box center [124, 87] width 23 height 23
click at [148, 93] on div "3 2" at bounding box center [148, 87] width 23 height 23
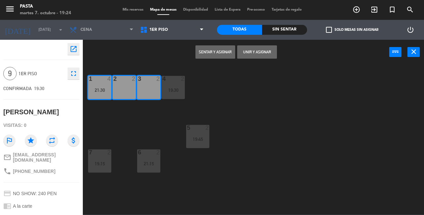
click at [251, 52] on button "Unir y asignar" at bounding box center [257, 51] width 40 height 13
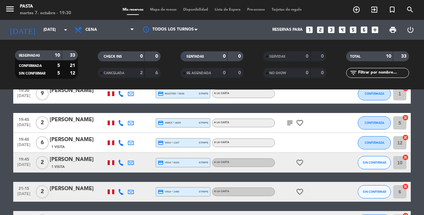
scroll to position [174, 0]
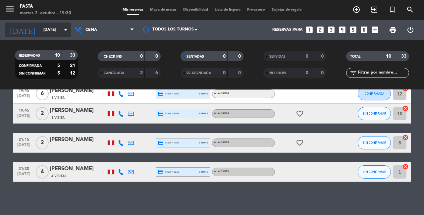
click at [45, 30] on input "[DATE]" at bounding box center [66, 29] width 53 height 11
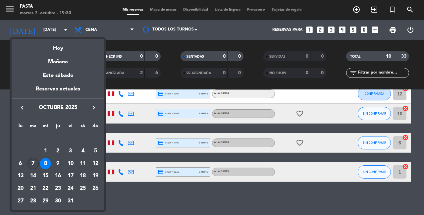
click at [33, 162] on div "7" at bounding box center [32, 163] width 11 height 11
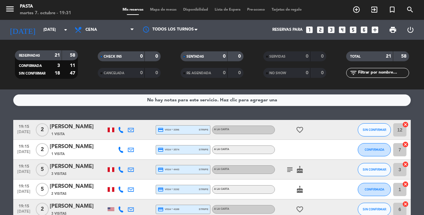
scroll to position [22, 0]
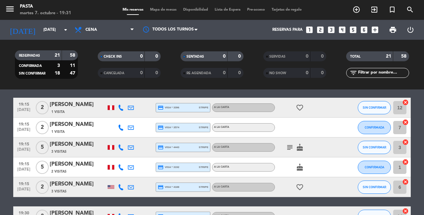
click at [82, 183] on div "[PERSON_NAME]" at bounding box center [78, 184] width 56 height 9
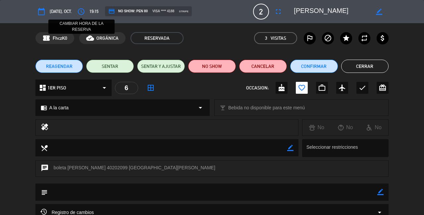
click at [81, 13] on icon "access_time" at bounding box center [81, 12] width 8 height 8
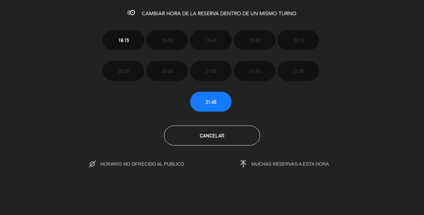
click at [217, 139] on button "Cancelar" at bounding box center [212, 136] width 96 height 20
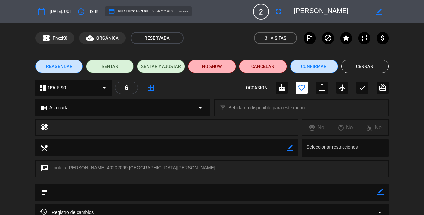
click at [381, 69] on button "Cerrar" at bounding box center [365, 66] width 48 height 13
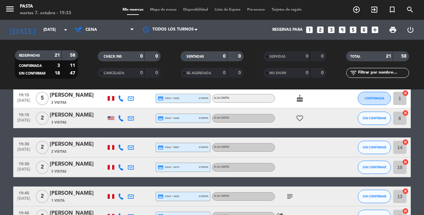
scroll to position [105, 0]
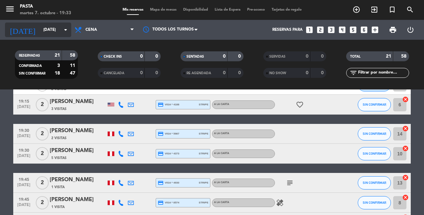
click at [40, 35] on input "[DATE]" at bounding box center [66, 29] width 53 height 11
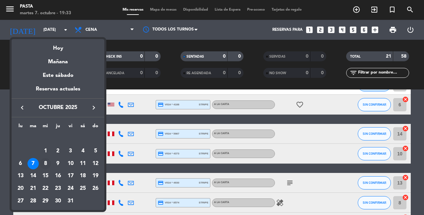
click at [48, 160] on div "8" at bounding box center [45, 163] width 11 height 11
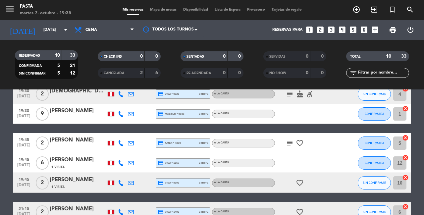
click at [68, 116] on div at bounding box center [78, 118] width 56 height 5
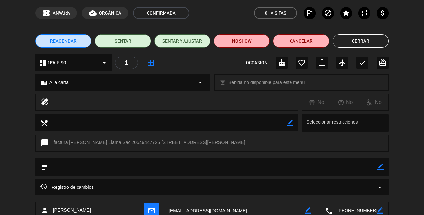
scroll to position [0, 0]
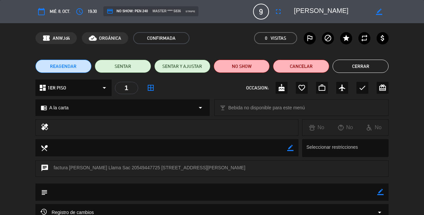
click at [362, 65] on button "Cerrar" at bounding box center [361, 66] width 56 height 13
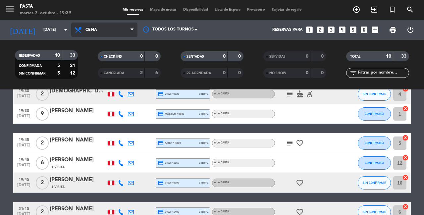
click at [118, 30] on span "Cena" at bounding box center [104, 30] width 66 height 15
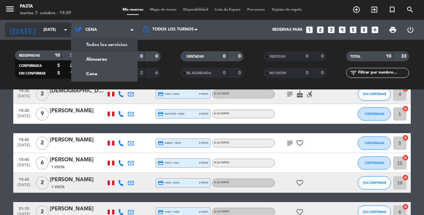
click at [64, 27] on icon "arrow_drop_down" at bounding box center [66, 30] width 8 height 8
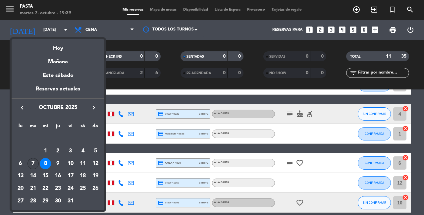
click at [27, 170] on td "7" at bounding box center [33, 163] width 13 height 13
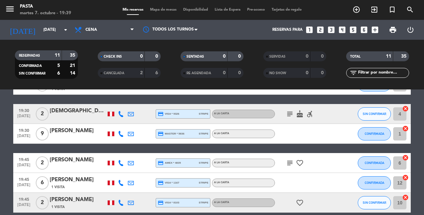
type input "[DATE]"
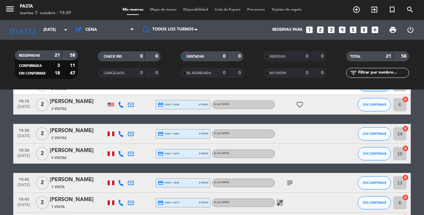
click at [331, 31] on icon "looks_3" at bounding box center [331, 30] width 9 height 9
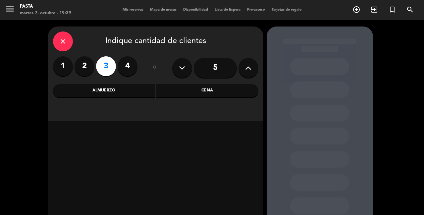
click at [179, 88] on div "Cena" at bounding box center [207, 90] width 102 height 13
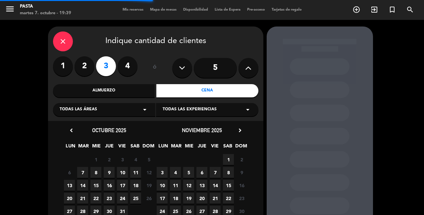
scroll to position [19, 0]
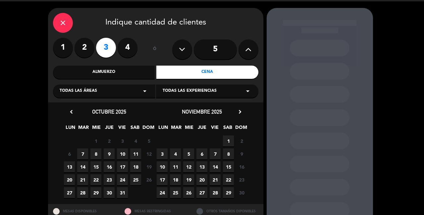
click at [87, 156] on span "7" at bounding box center [82, 153] width 11 height 11
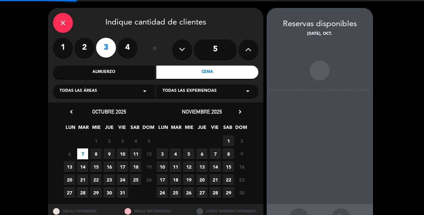
scroll to position [27, 0]
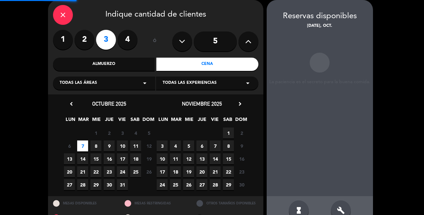
click at [87, 156] on span "14" at bounding box center [82, 158] width 11 height 11
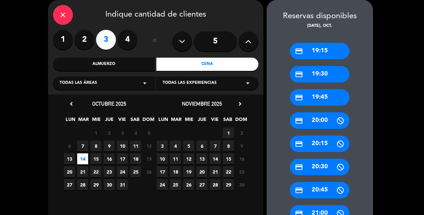
click at [86, 140] on span "7" at bounding box center [82, 145] width 11 height 11
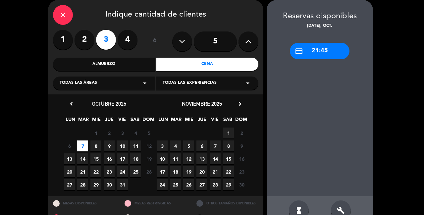
click at [61, 23] on div "close" at bounding box center [63, 15] width 20 height 20
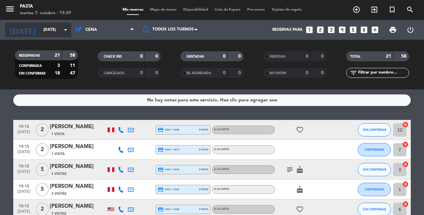
click at [61, 23] on div "[DATE] [DATE] arrow_drop_down" at bounding box center [38, 30] width 66 height 15
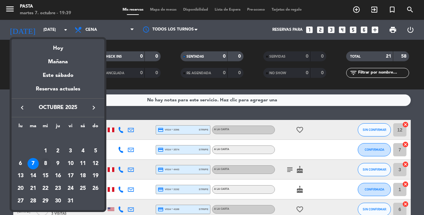
click at [47, 165] on div "8" at bounding box center [45, 163] width 11 height 11
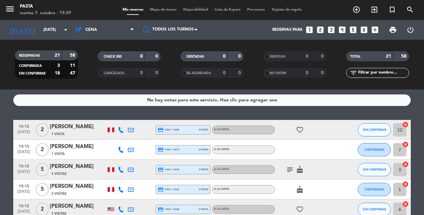
type input "[DATE]"
